Goal: Information Seeking & Learning: Get advice/opinions

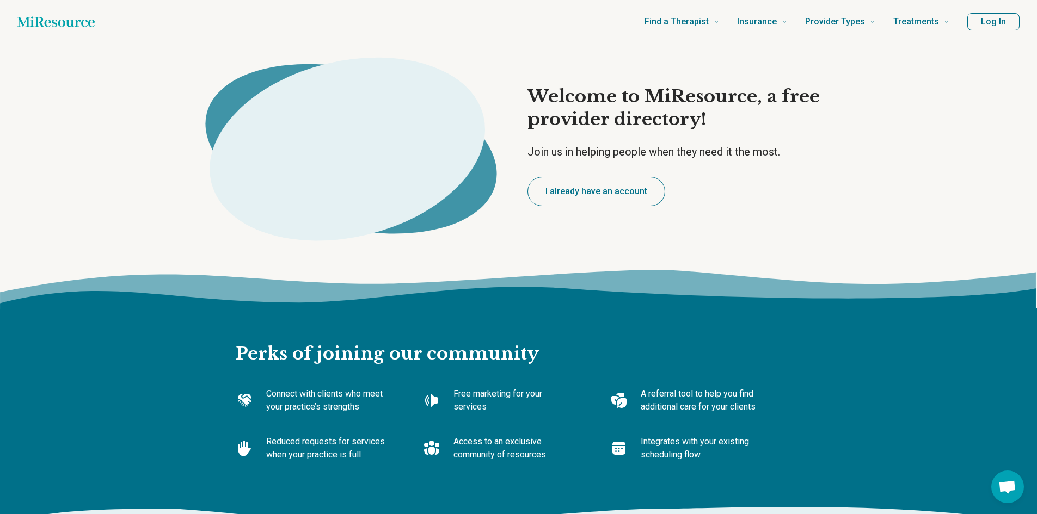
click at [987, 23] on button "Log In" at bounding box center [993, 21] width 52 height 17
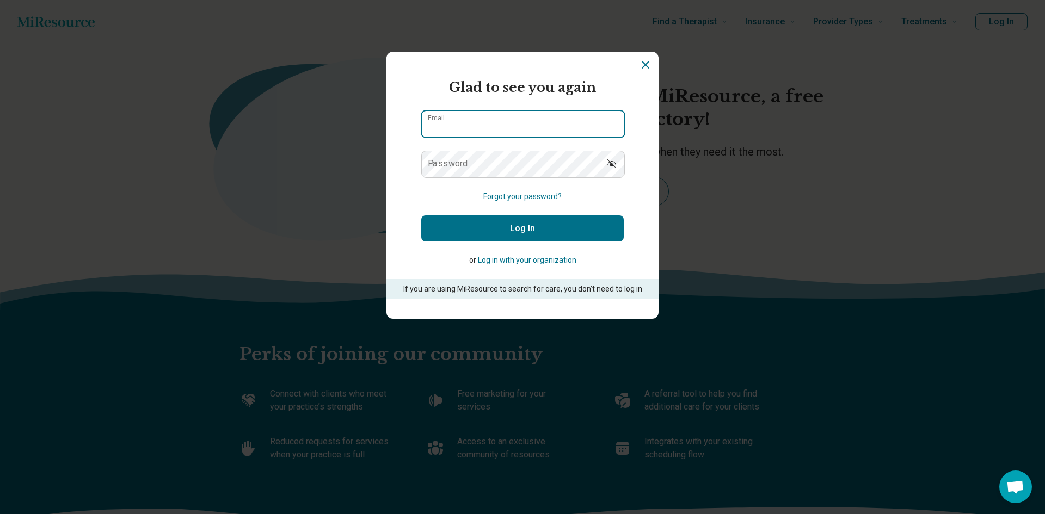
click at [499, 121] on input "Email" at bounding box center [523, 124] width 202 height 26
type input "**********"
click at [447, 161] on label "Password" at bounding box center [448, 163] width 40 height 9
click at [527, 230] on button "Log In" at bounding box center [522, 229] width 202 height 26
click at [644, 63] on icon "Dismiss" at bounding box center [645, 64] width 13 height 13
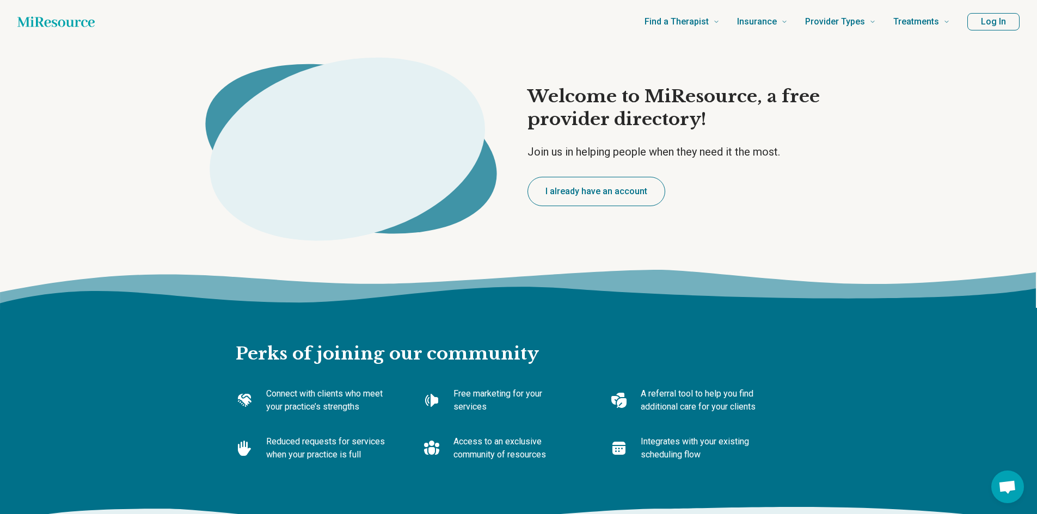
scroll to position [2, 0]
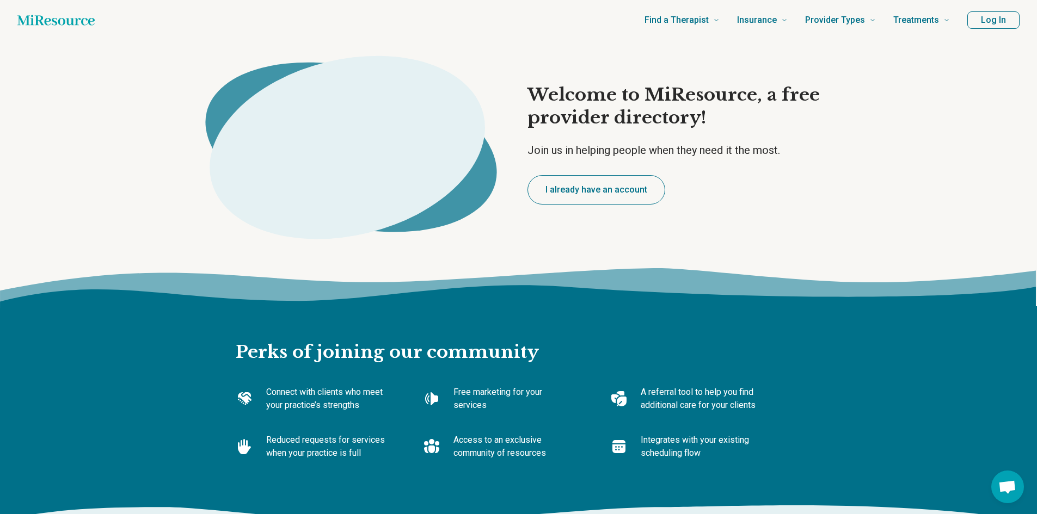
click at [73, 26] on icon "Home page" at bounding box center [55, 20] width 77 height 22
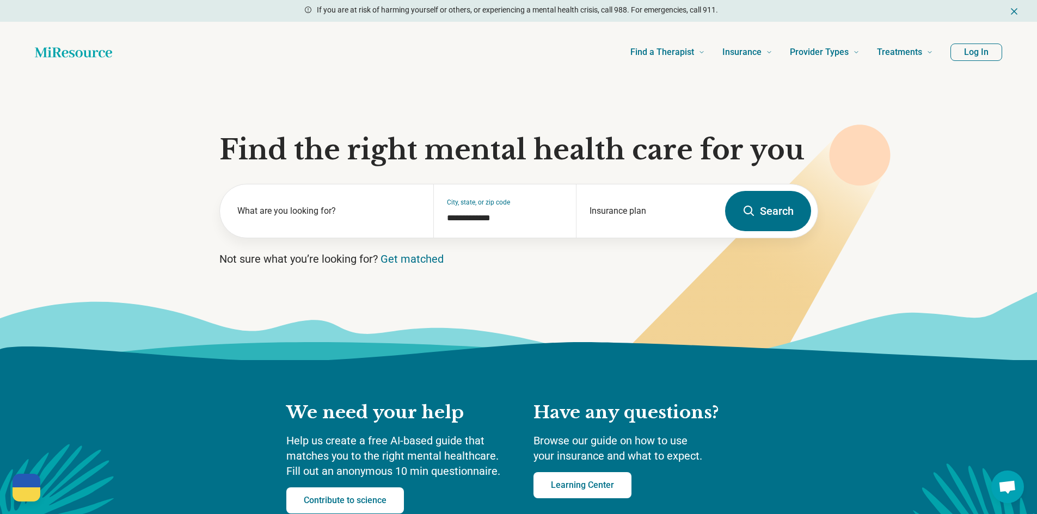
click at [148, 112] on section "**********" at bounding box center [518, 222] width 1037 height 278
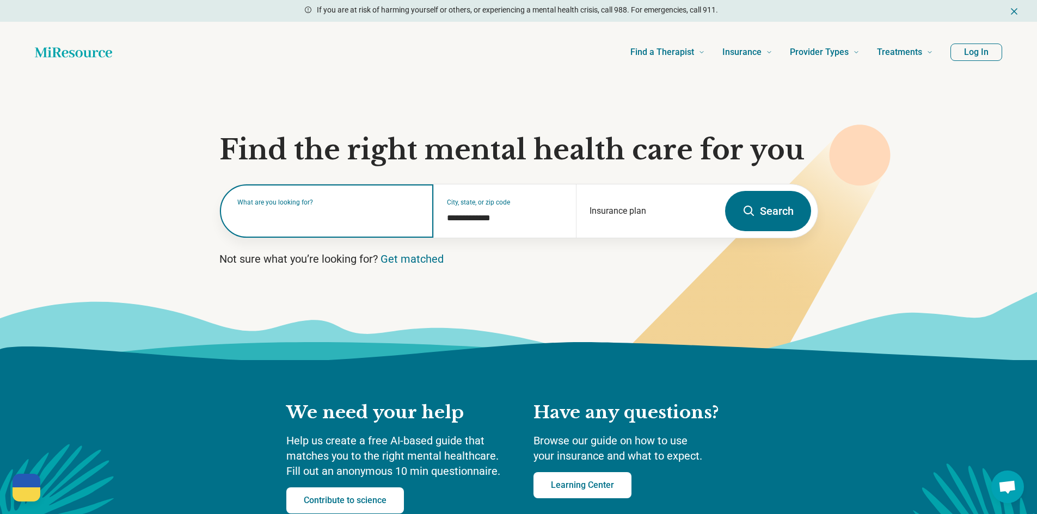
drag, startPoint x: 258, startPoint y: 218, endPoint x: 263, endPoint y: 217, distance: 5.5
click at [262, 217] on input "text" at bounding box center [328, 216] width 183 height 13
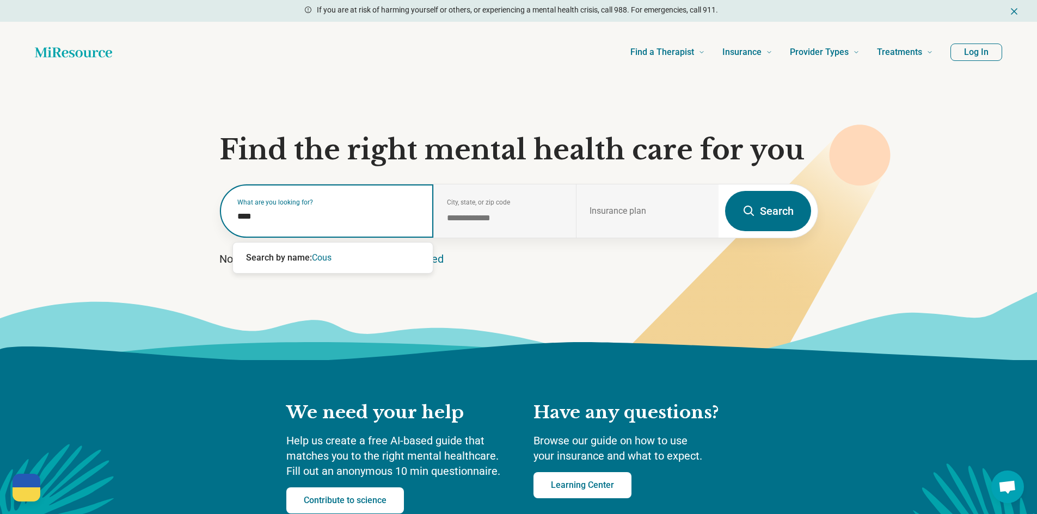
type input "***"
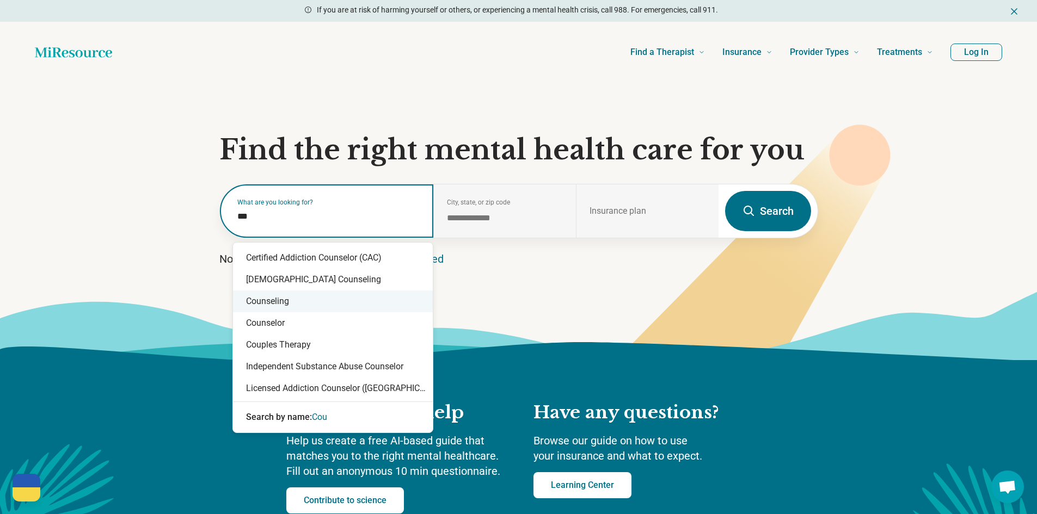
click at [273, 295] on div "Counseling" at bounding box center [333, 302] width 200 height 22
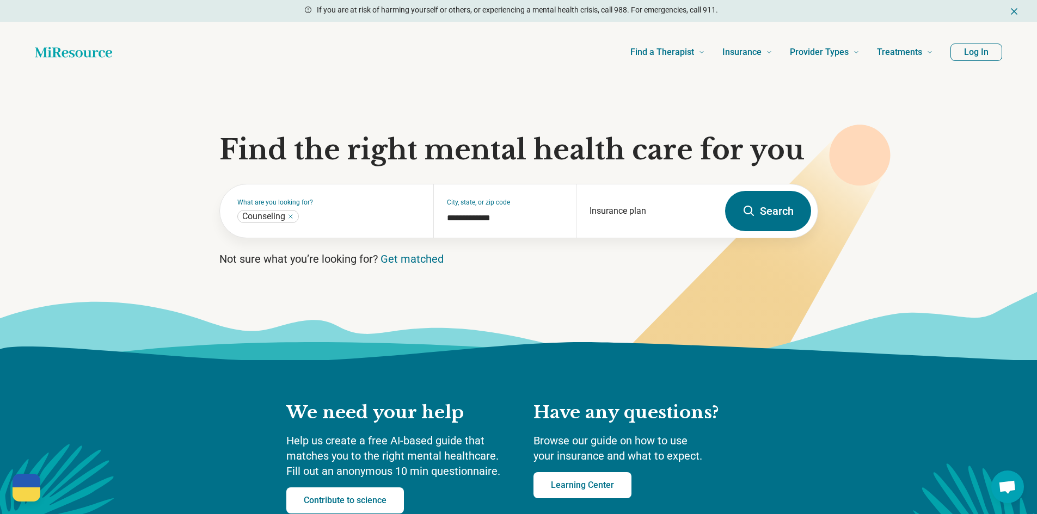
click at [754, 211] on icon at bounding box center [748, 211] width 13 height 13
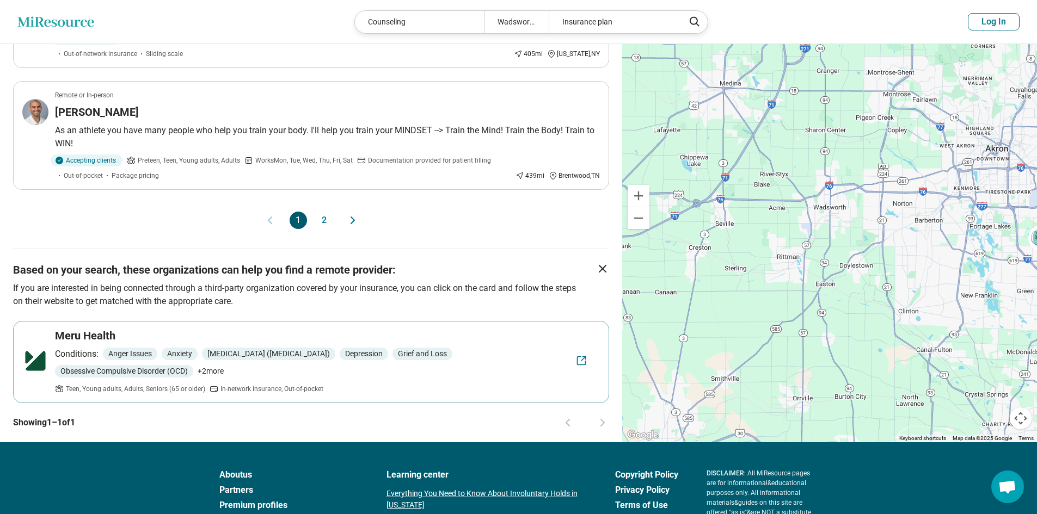
scroll to position [1057, 0]
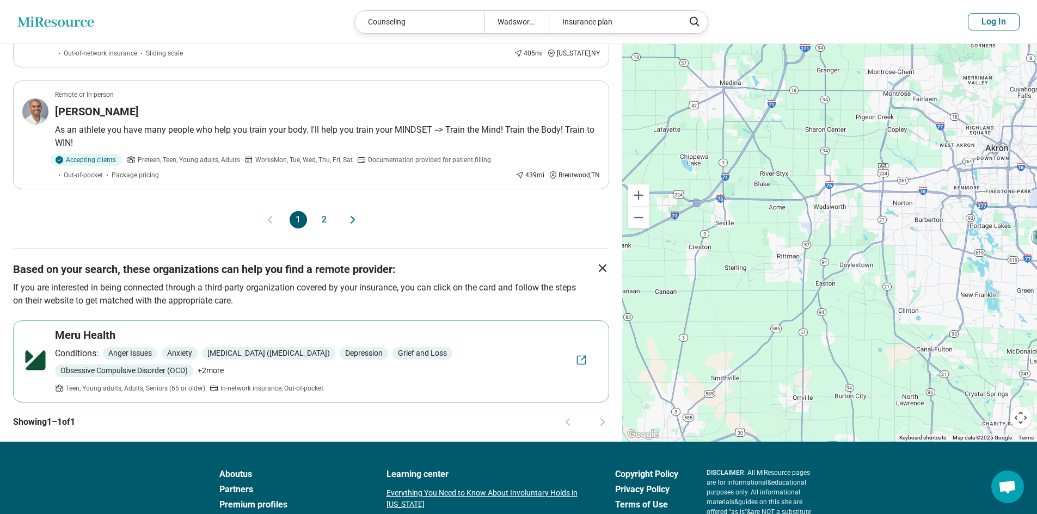
click at [331, 211] on button "2" at bounding box center [324, 219] width 17 height 17
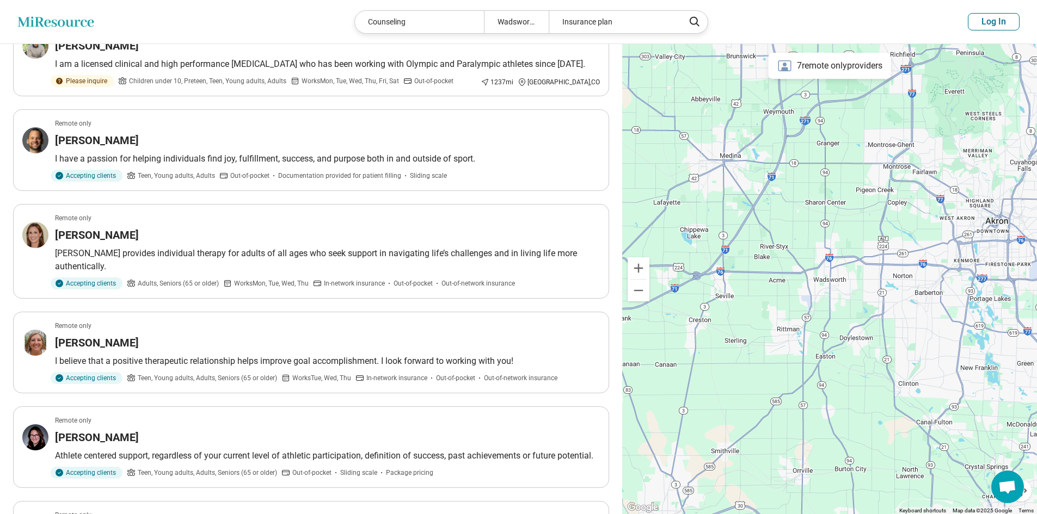
scroll to position [198, 0]
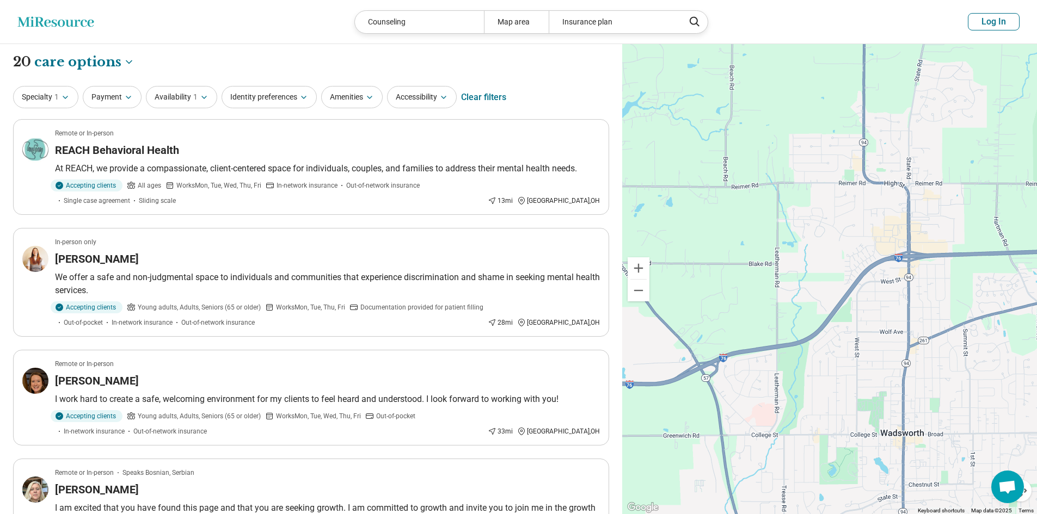
drag, startPoint x: 808, startPoint y: 285, endPoint x: 923, endPoint y: 413, distance: 172.3
click at [923, 413] on div at bounding box center [829, 279] width 415 height 471
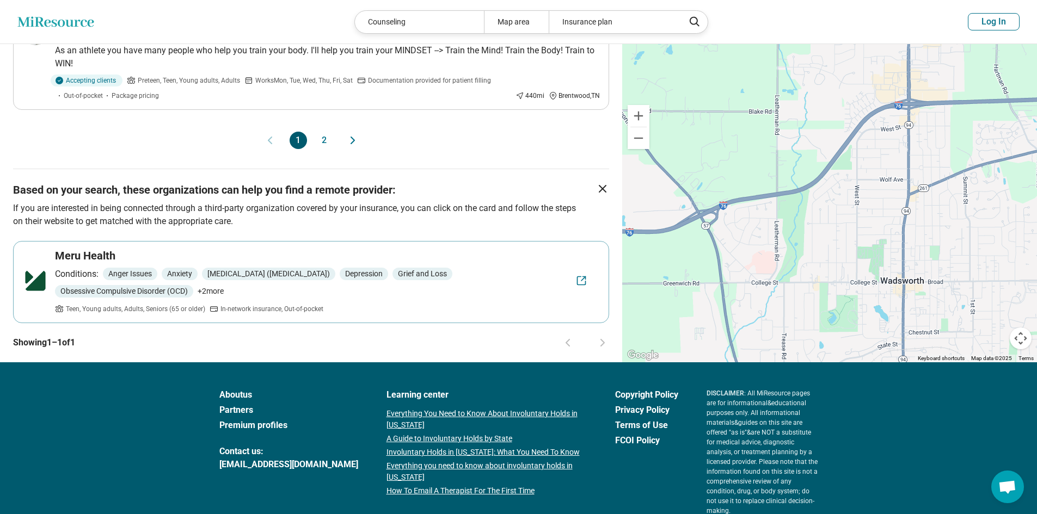
scroll to position [1187, 0]
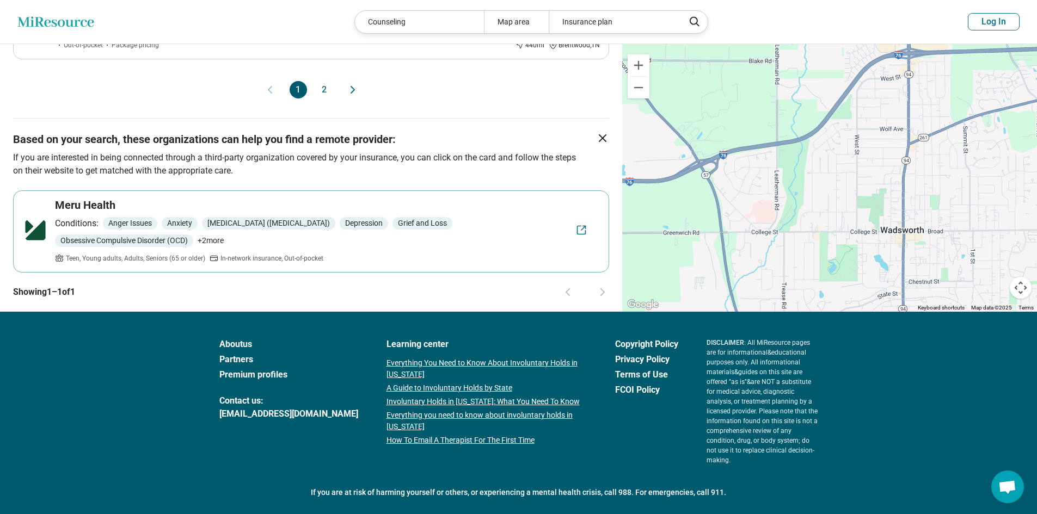
click at [318, 81] on button "2" at bounding box center [324, 89] width 17 height 17
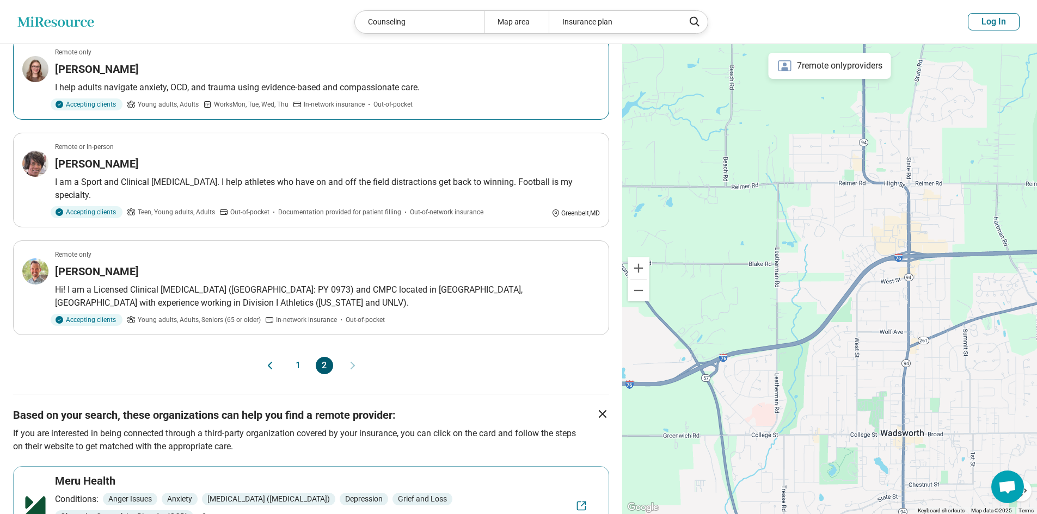
scroll to position [771, 0]
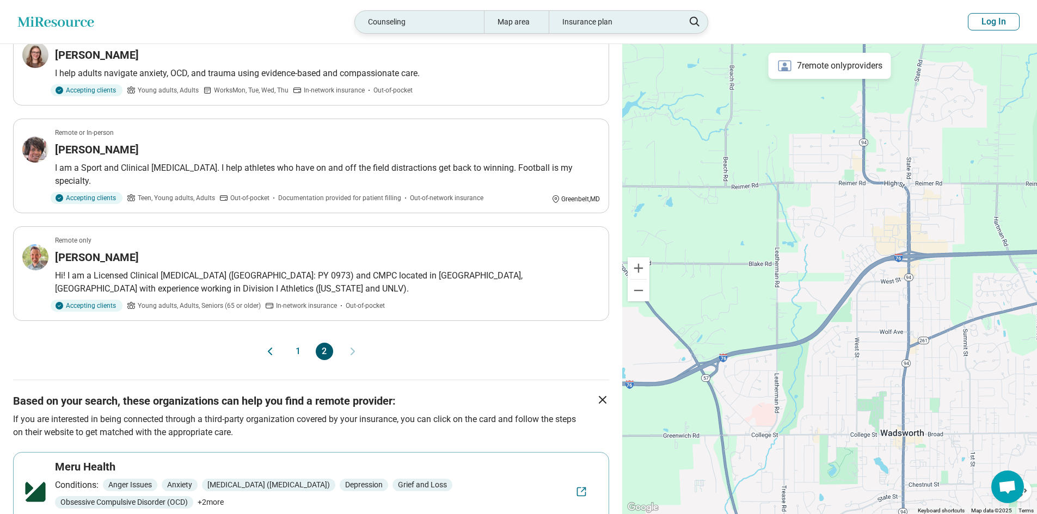
click at [401, 33] on div "Counseling Map area Insurance plan" at bounding box center [531, 21] width 354 height 23
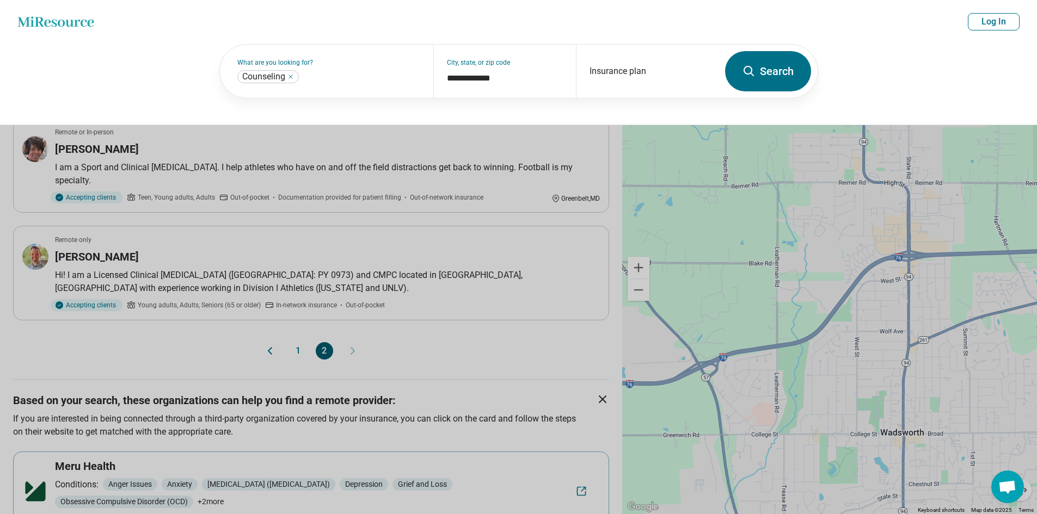
scroll to position [771, 0]
click at [493, 73] on input "**********" at bounding box center [505, 78] width 116 height 13
click at [529, 79] on input "**********" at bounding box center [505, 78] width 116 height 13
click at [784, 58] on button "Search" at bounding box center [768, 71] width 86 height 40
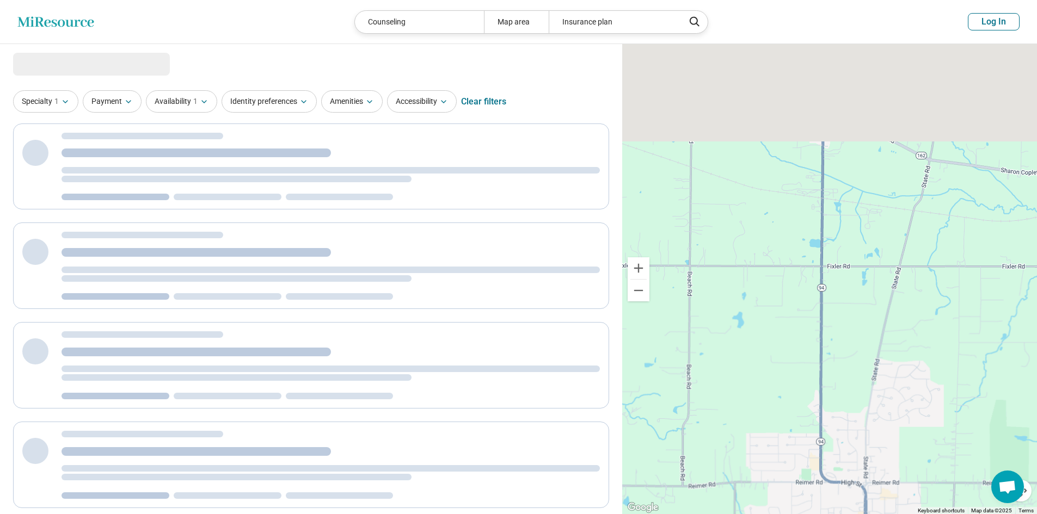
drag, startPoint x: 782, startPoint y: 180, endPoint x: 782, endPoint y: 442, distance: 261.8
click at [782, 447] on div at bounding box center [829, 279] width 415 height 471
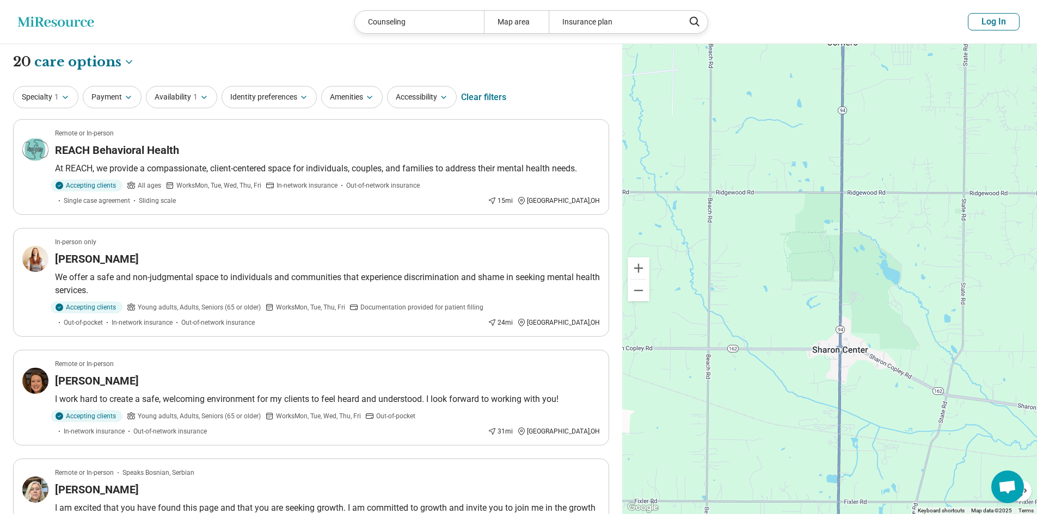
drag, startPoint x: 742, startPoint y: 113, endPoint x: 750, endPoint y: 295, distance: 182.5
click at [750, 295] on div at bounding box center [829, 279] width 415 height 471
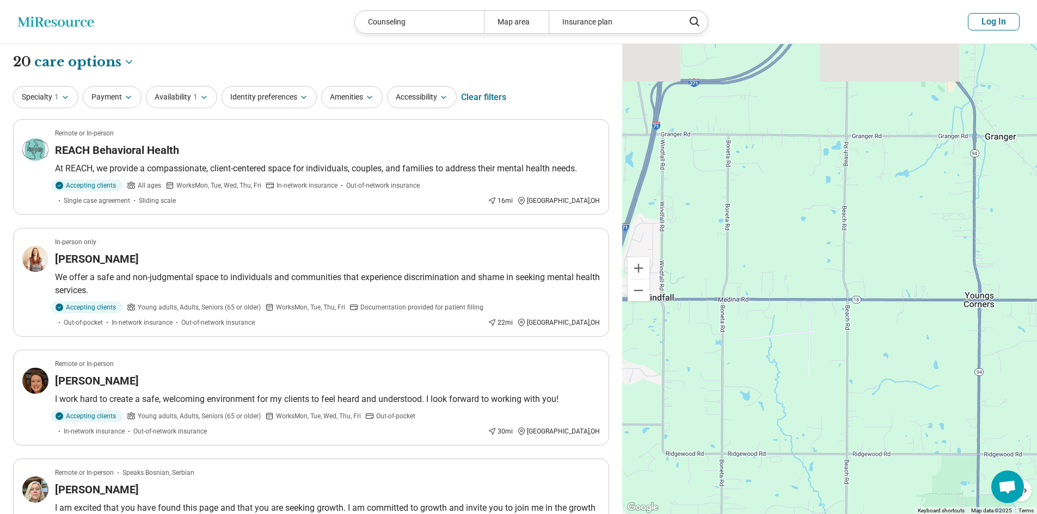
drag, startPoint x: 733, startPoint y: 263, endPoint x: 876, endPoint y: 395, distance: 194.1
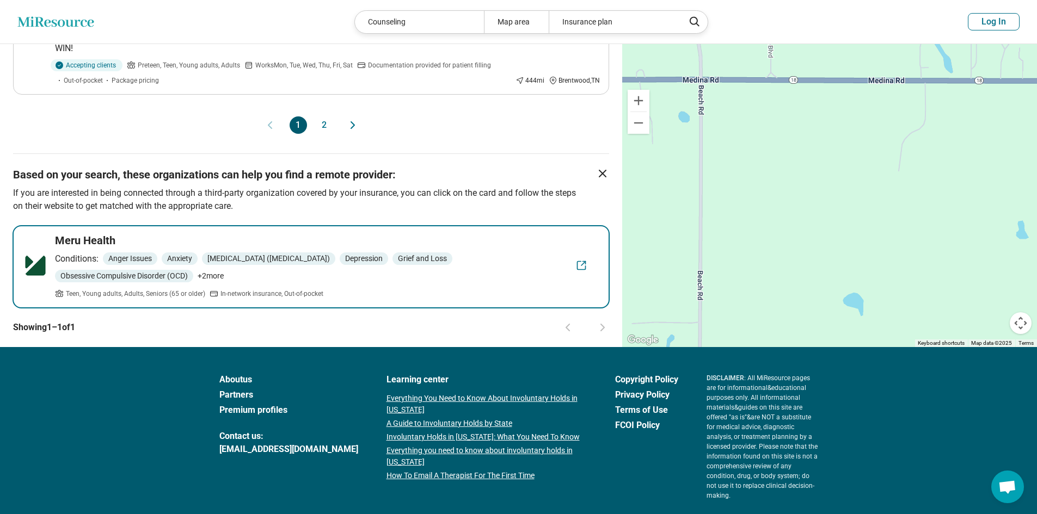
scroll to position [1187, 0]
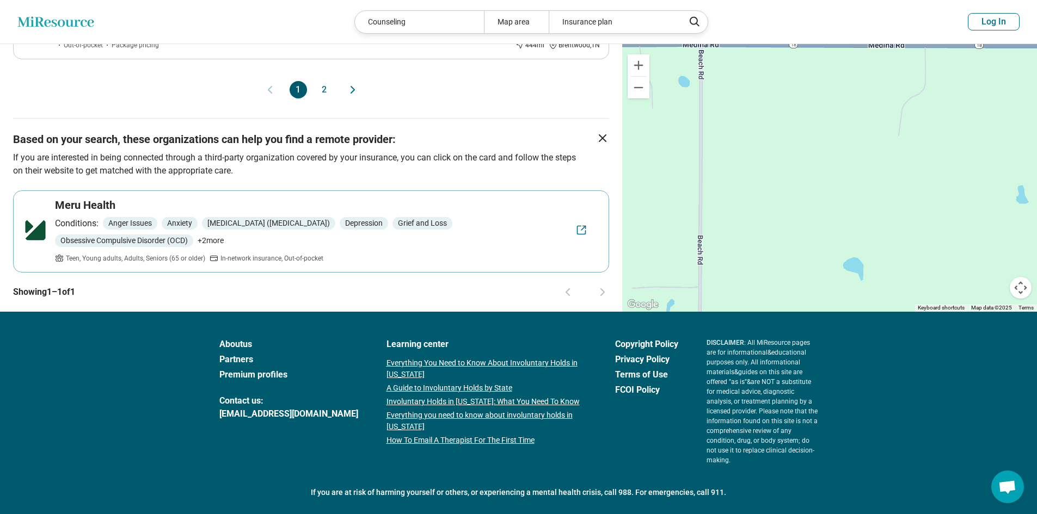
click at [320, 81] on button "2" at bounding box center [324, 89] width 17 height 17
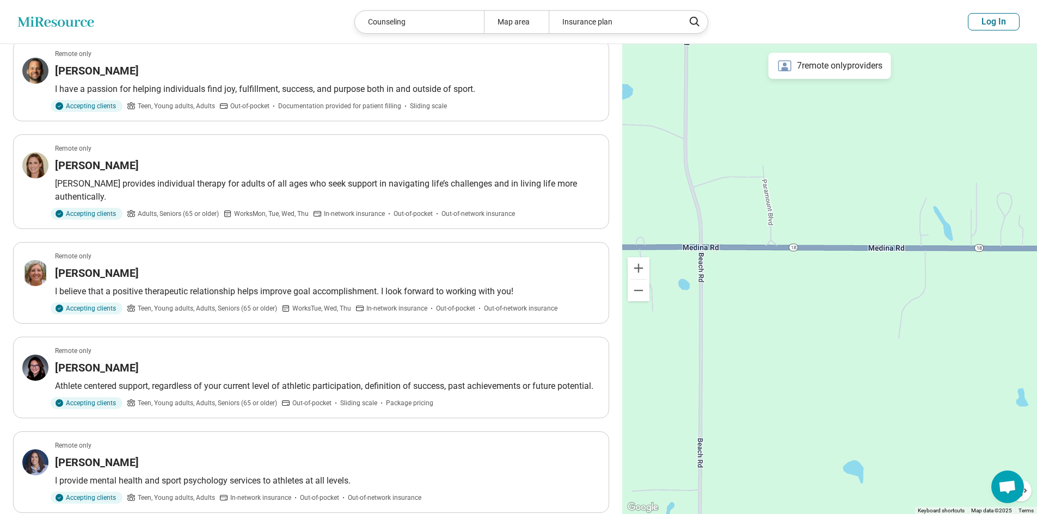
scroll to position [0, 0]
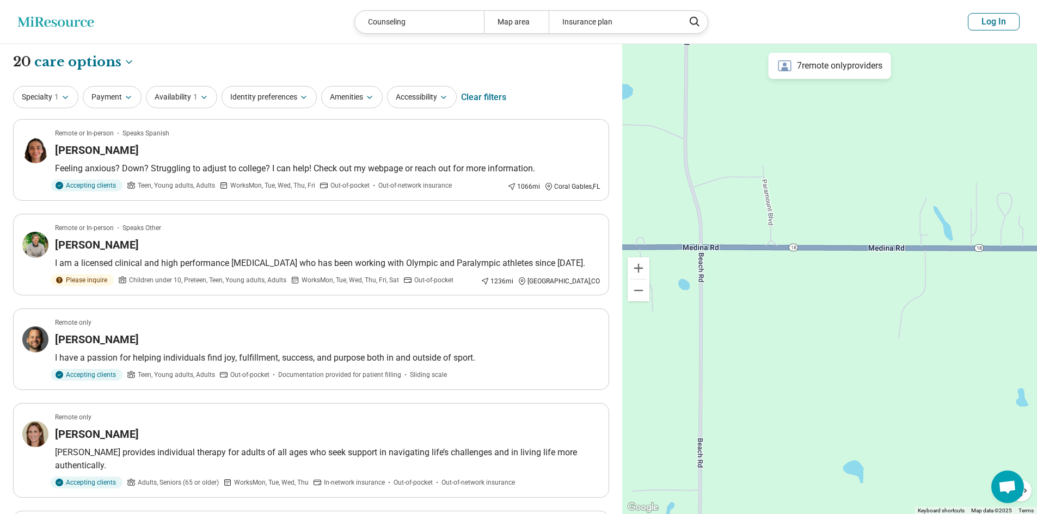
click at [806, 202] on div at bounding box center [829, 279] width 415 height 471
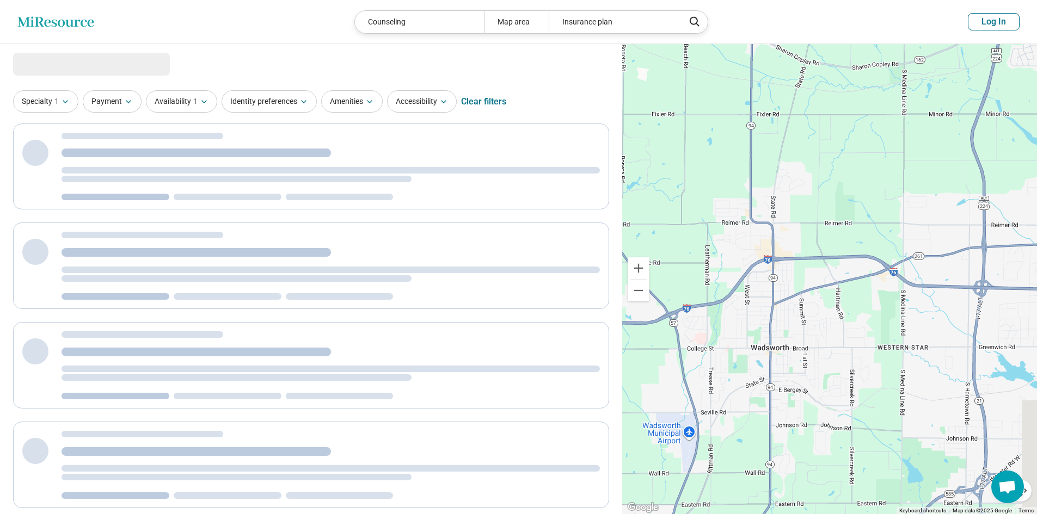
drag, startPoint x: 808, startPoint y: 297, endPoint x: 808, endPoint y: 240, distance: 56.6
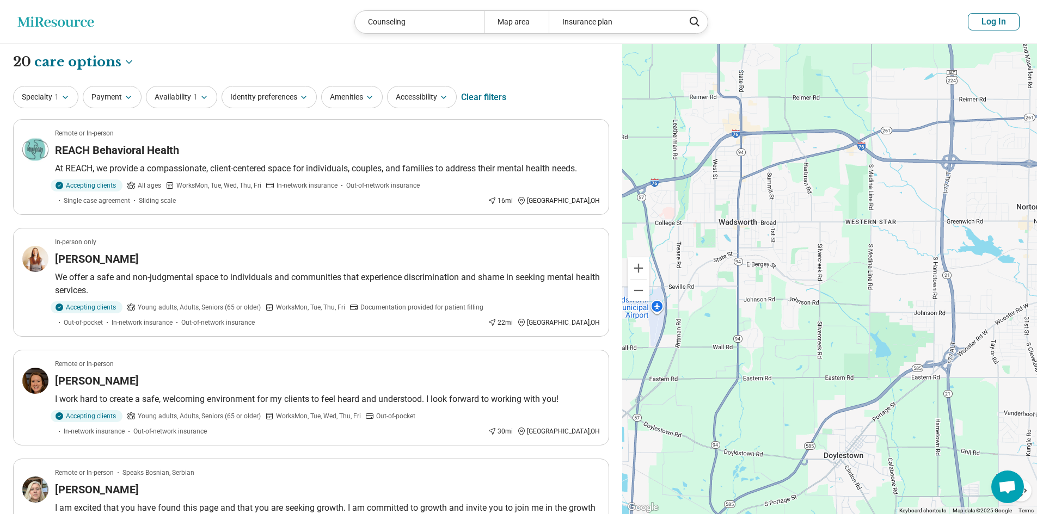
drag, startPoint x: 812, startPoint y: 266, endPoint x: 770, endPoint y: 213, distance: 68.2
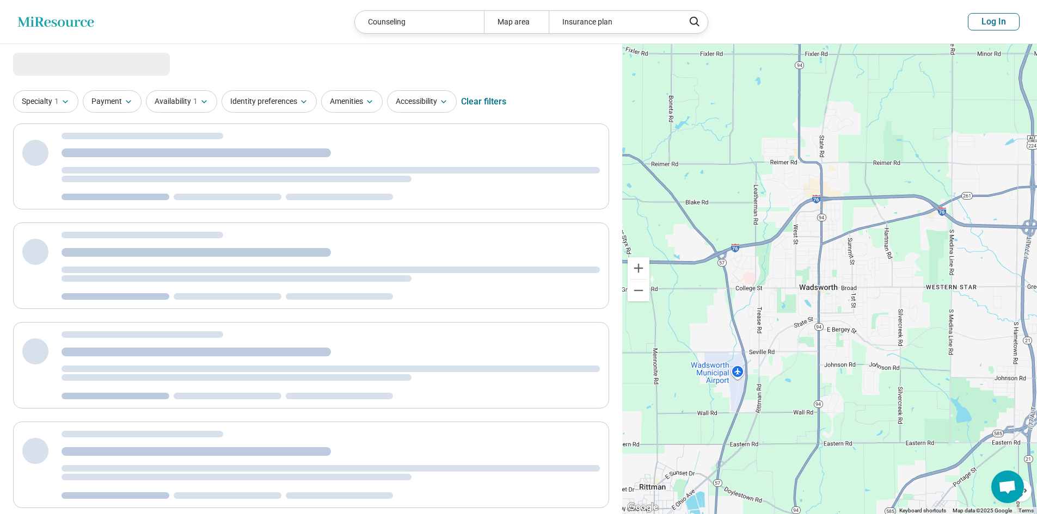
drag, startPoint x: 693, startPoint y: 175, endPoint x: 729, endPoint y: 210, distance: 50.4
click at [780, 244] on div at bounding box center [829, 279] width 415 height 471
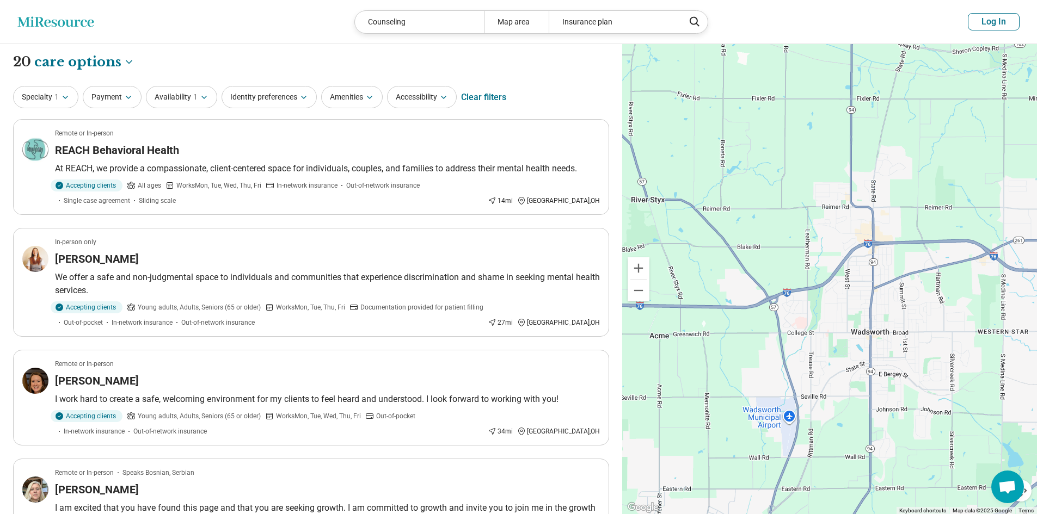
click at [485, 97] on div "Clear filters" at bounding box center [483, 97] width 45 height 26
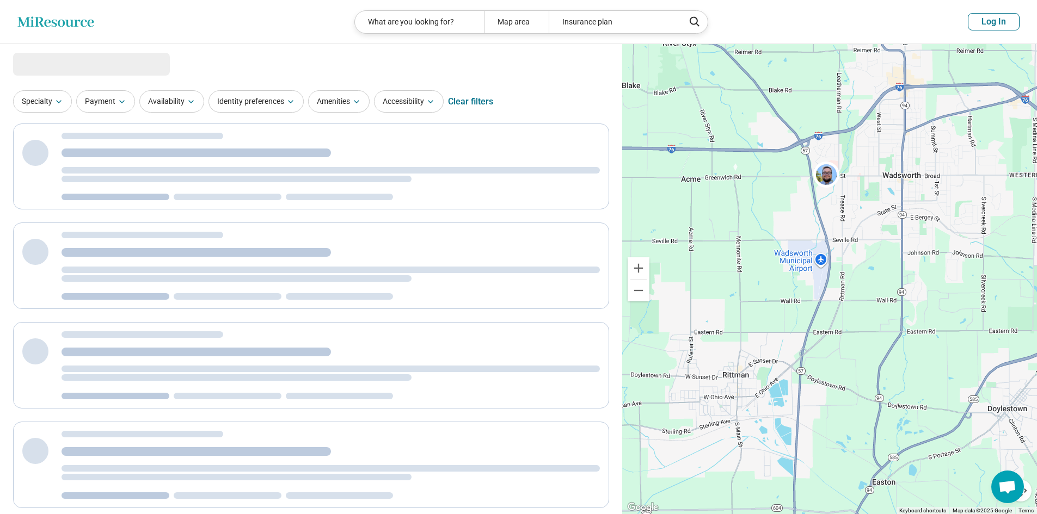
select select "***"
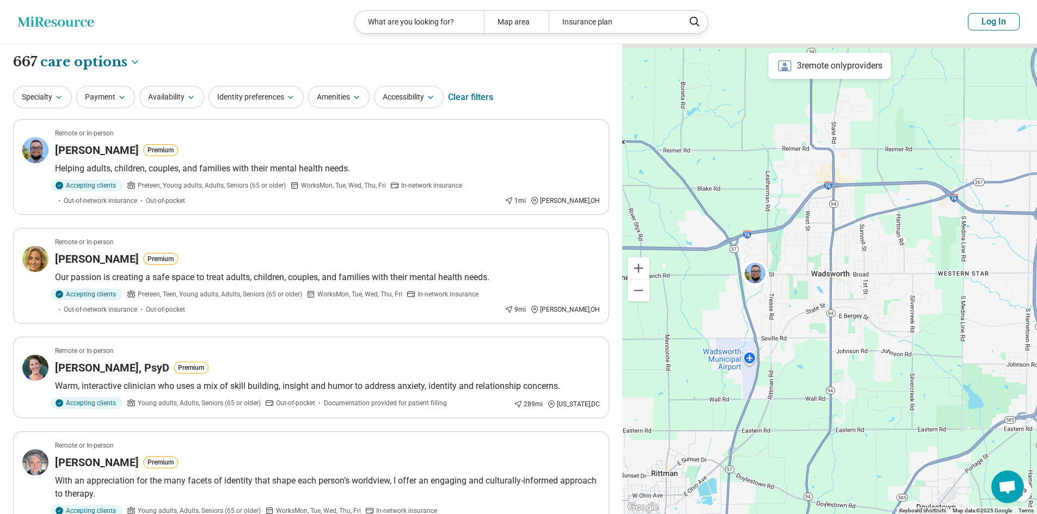
drag, startPoint x: 876, startPoint y: 187, endPoint x: 810, endPoint y: 287, distance: 120.6
click at [810, 287] on div at bounding box center [829, 279] width 415 height 471
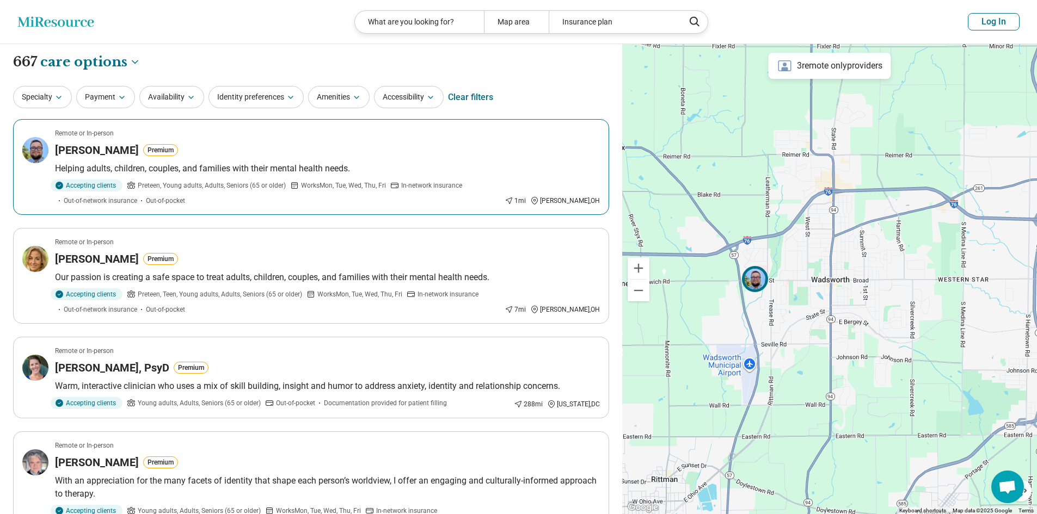
click at [757, 275] on img at bounding box center [755, 279] width 26 height 26
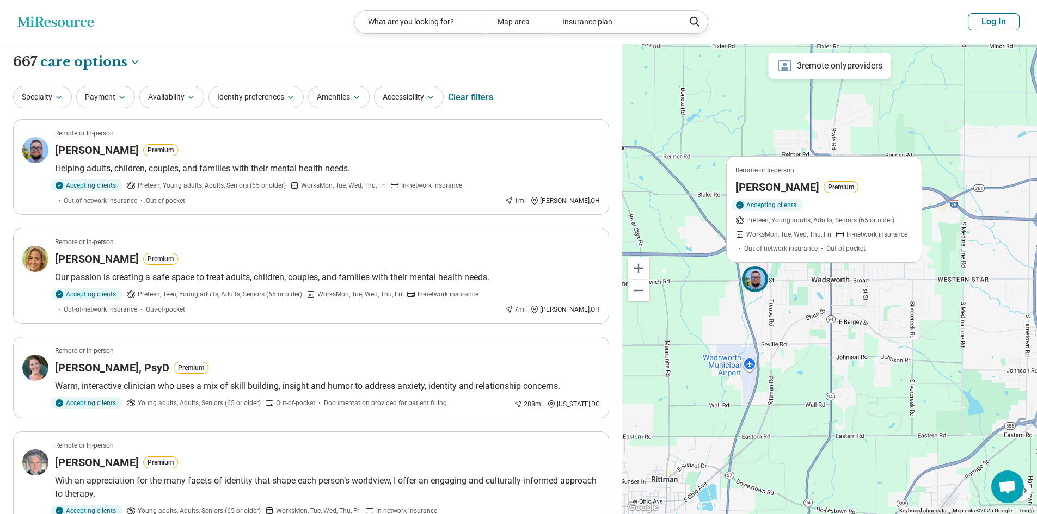
click at [757, 145] on div "Remote or In-person [PERSON_NAME] Premium Accepting clients Preteen, Young adul…" at bounding box center [829, 279] width 415 height 471
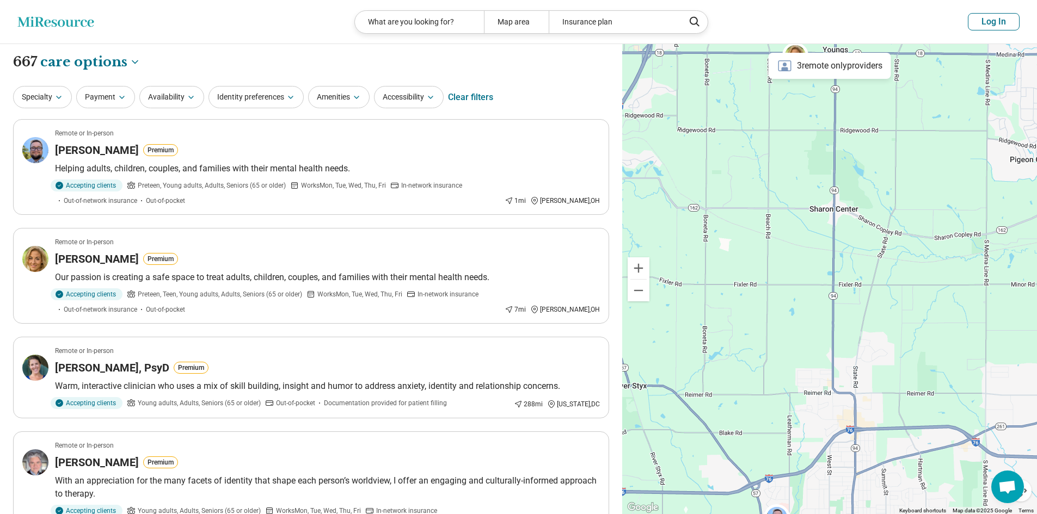
drag, startPoint x: 728, startPoint y: 91, endPoint x: 748, endPoint y: 330, distance: 239.2
click at [748, 330] on div at bounding box center [829, 279] width 415 height 471
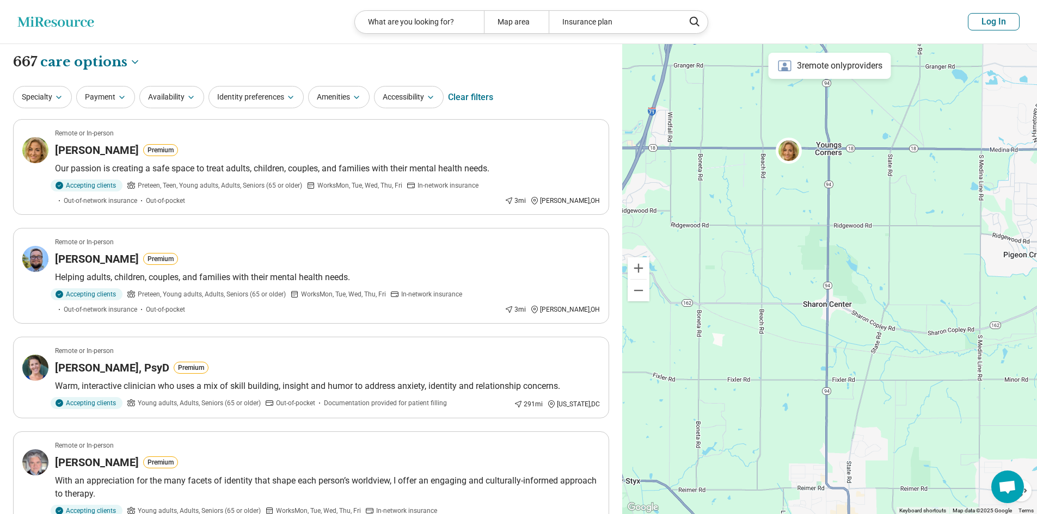
drag, startPoint x: 796, startPoint y: 172, endPoint x: 790, endPoint y: 269, distance: 97.1
click at [790, 269] on div at bounding box center [829, 279] width 415 height 471
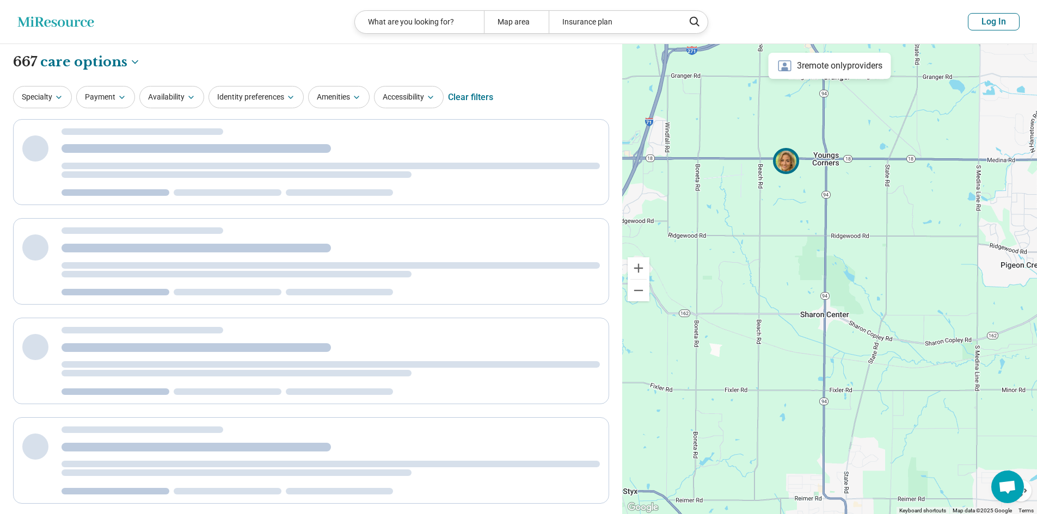
click at [787, 164] on img at bounding box center [786, 161] width 26 height 26
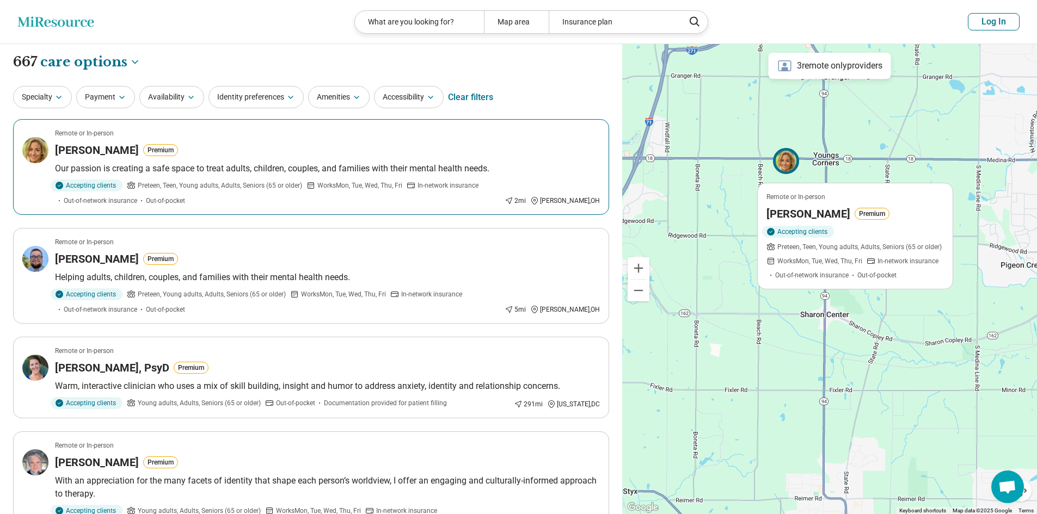
click at [813, 210] on h3 "[PERSON_NAME]" at bounding box center [808, 213] width 84 height 15
